Goal: Unclear

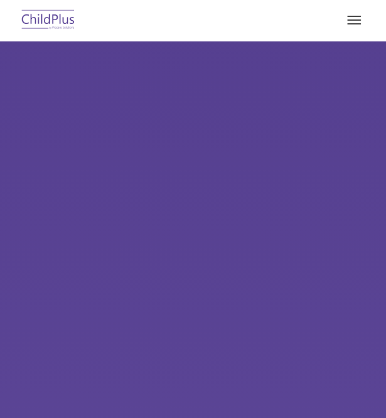
select select "MEDIUM"
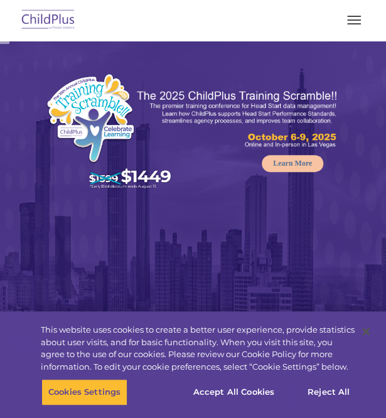
click at [354, 16] on span "button" at bounding box center [354, 16] width 14 height 1
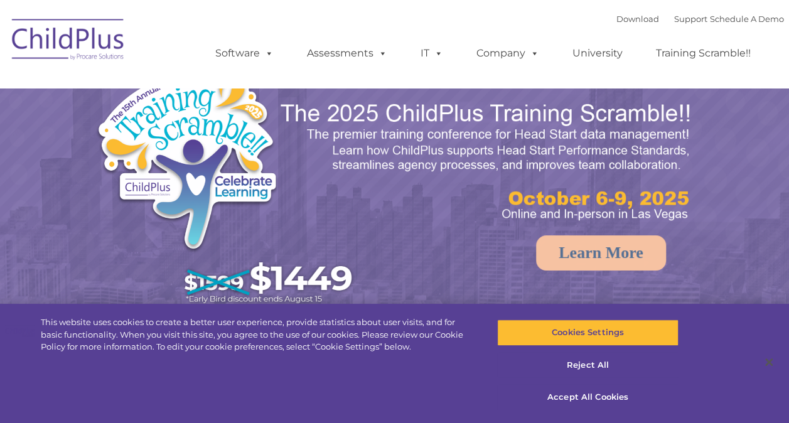
select select "MEDIUM"
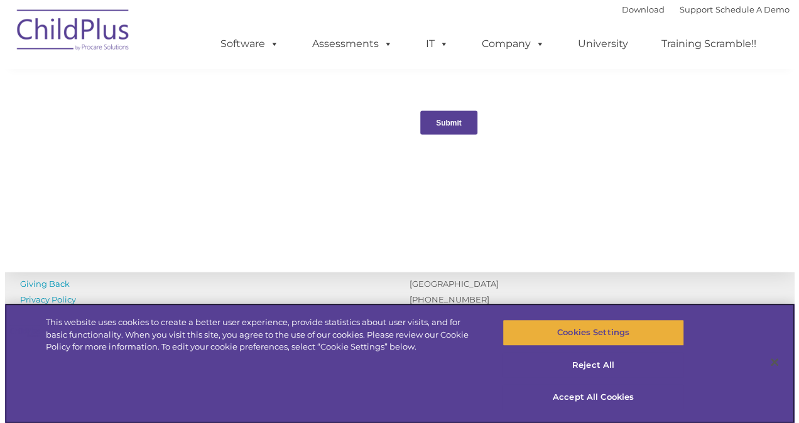
scroll to position [1387, 0]
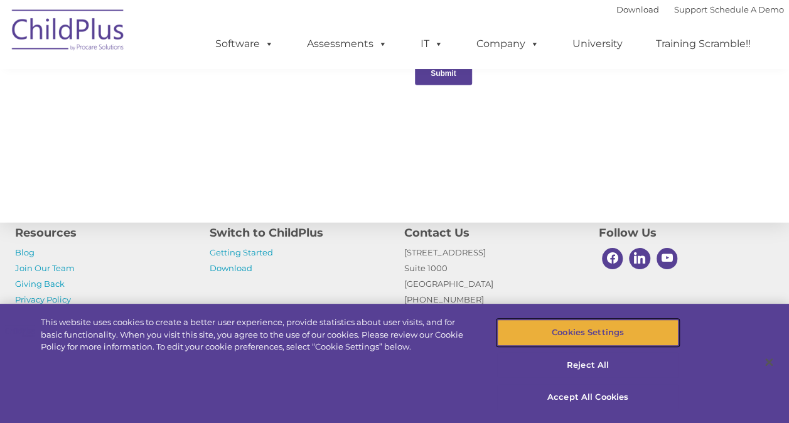
click at [634, 335] on button "Cookies Settings" at bounding box center [587, 333] width 181 height 26
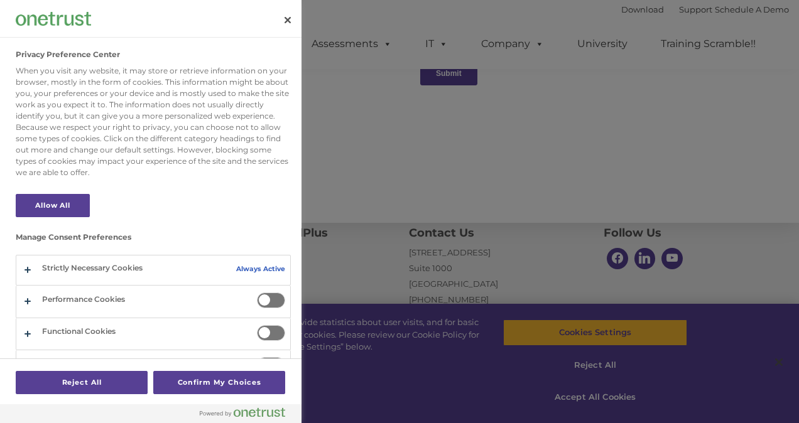
click at [654, 172] on div at bounding box center [399, 211] width 799 height 423
